Goal: Information Seeking & Learning: Compare options

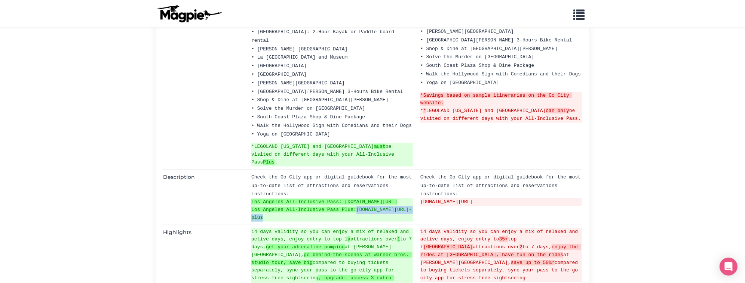
scroll to position [631, 0]
click at [638, 79] on body "Problems we solve Products Content Management and Distribution Magpie for Resel…" at bounding box center [372, 74] width 745 height 1410
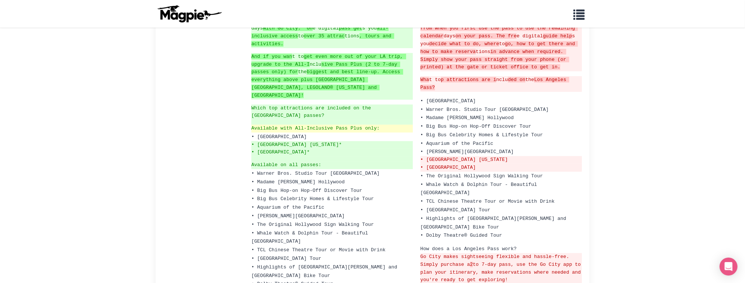
scroll to position [185, 0]
click at [297, 126] on ins "Available with All-Inclusive Pass Plus only:" at bounding box center [332, 130] width 162 height 8
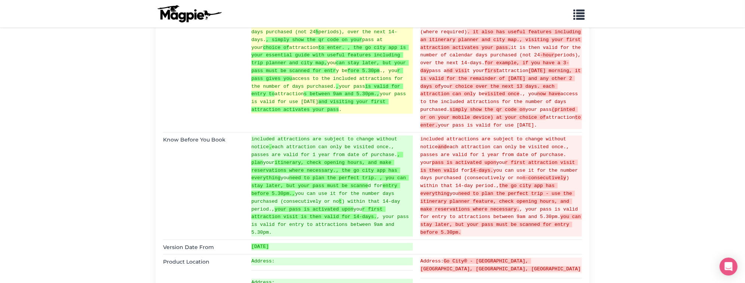
scroll to position [1058, 0]
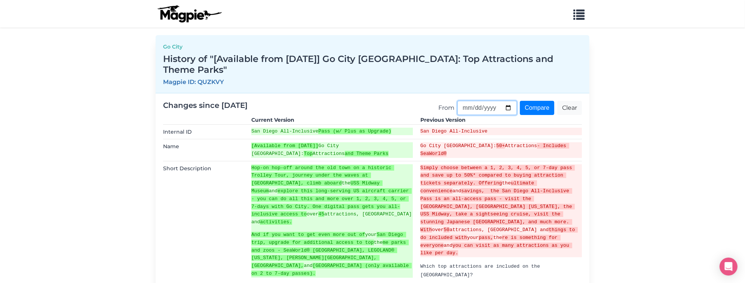
click at [505, 104] on input "2025-06-23" at bounding box center [486, 108] width 59 height 14
click at [508, 113] on input "[DATE]" at bounding box center [486, 108] width 59 height 14
click at [508, 104] on input "[DATE]" at bounding box center [486, 108] width 59 height 14
type input "2025-08-03"
click at [534, 105] on input "Compare" at bounding box center [537, 108] width 34 height 14
